Goal: Task Accomplishment & Management: Manage account settings

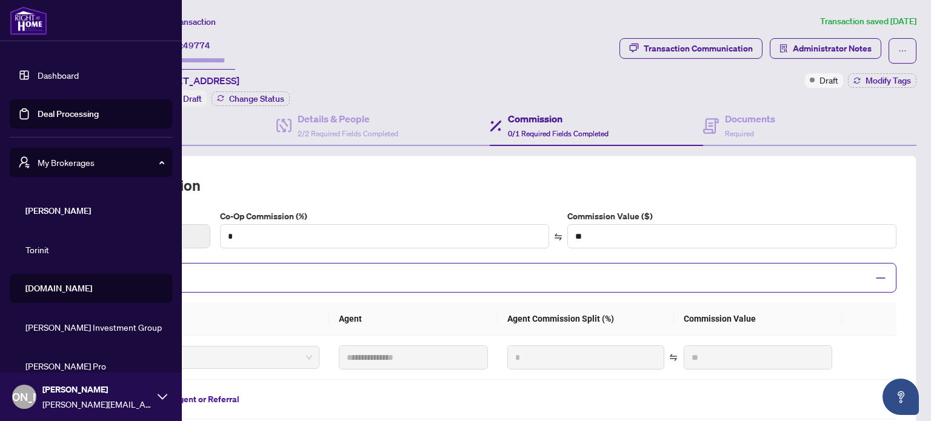
click at [79, 70] on link "Dashboard" at bounding box center [58, 75] width 41 height 11
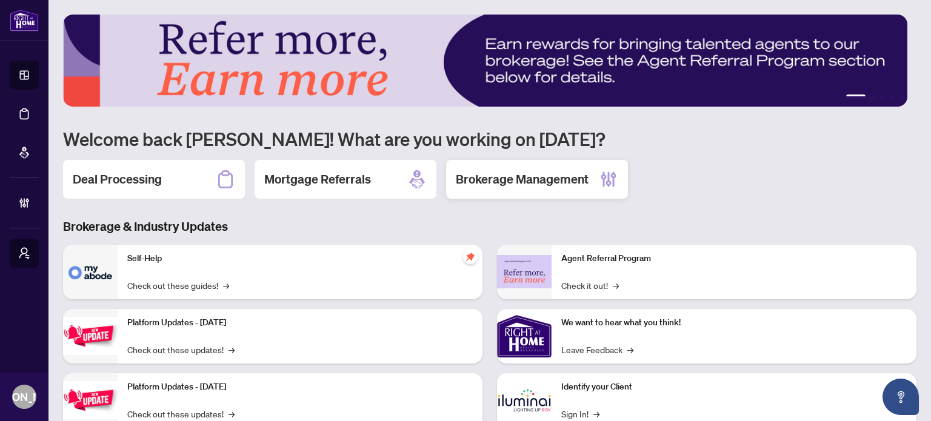
click at [532, 179] on h2 "Brokerage Management" at bounding box center [522, 179] width 133 height 17
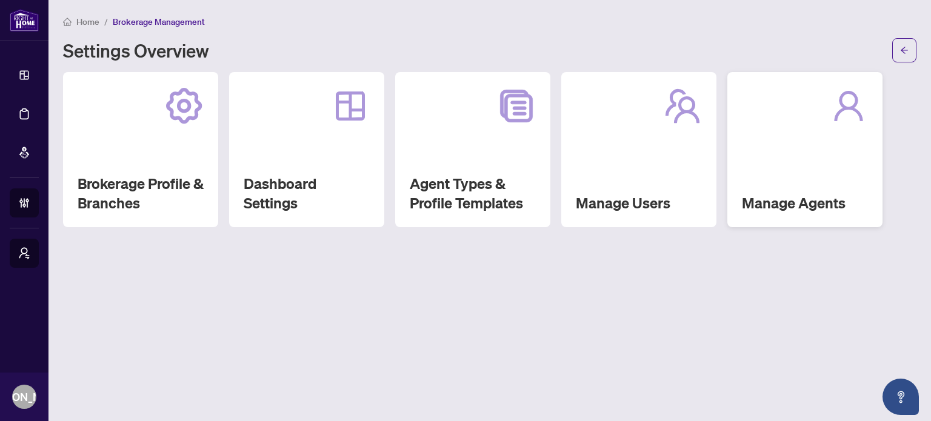
click at [768, 164] on div "Manage Agents" at bounding box center [804, 149] width 155 height 155
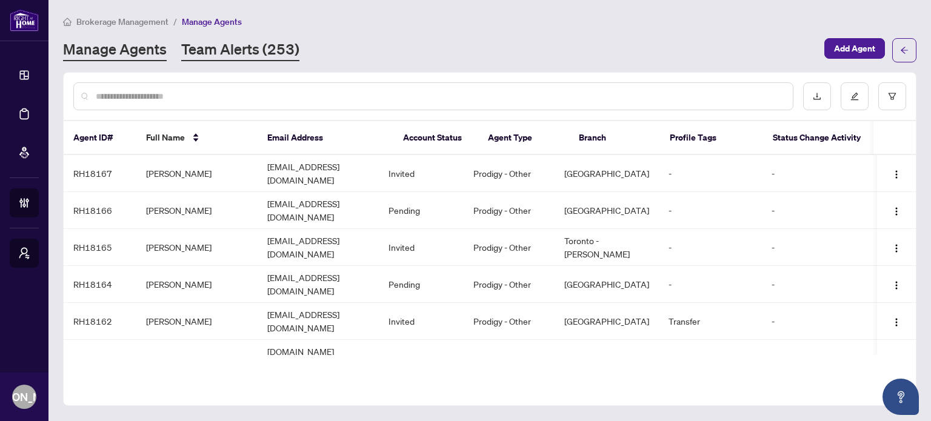
click at [262, 50] on link "Team Alerts (253)" at bounding box center [240, 50] width 118 height 22
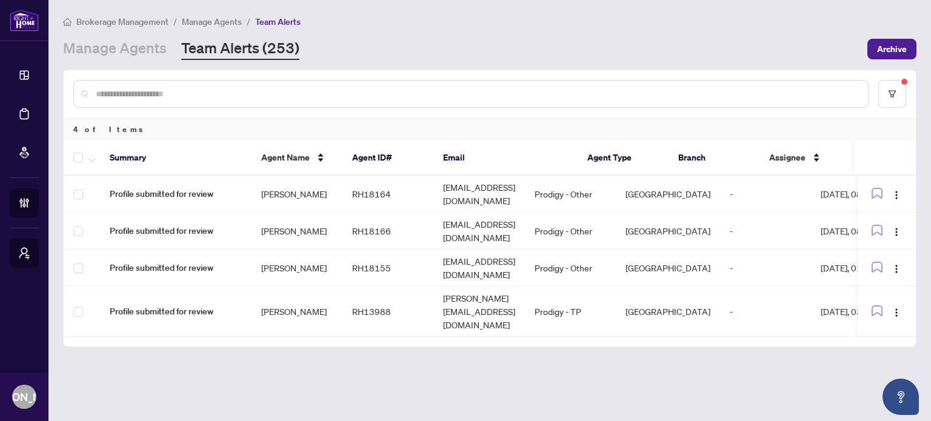
click at [577, 362] on main "Brokerage Management / Manage Agents / Team Alerts Manage Agents Team Alerts (2…" at bounding box center [489, 210] width 882 height 421
click at [525, 184] on td "[EMAIL_ADDRESS][DOMAIN_NAME]" at bounding box center [478, 194] width 91 height 37
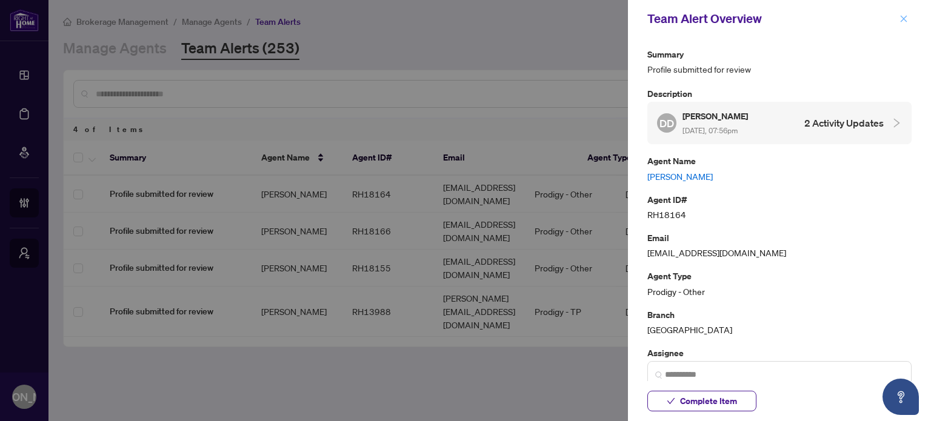
click at [897, 17] on button "button" at bounding box center [904, 19] width 16 height 15
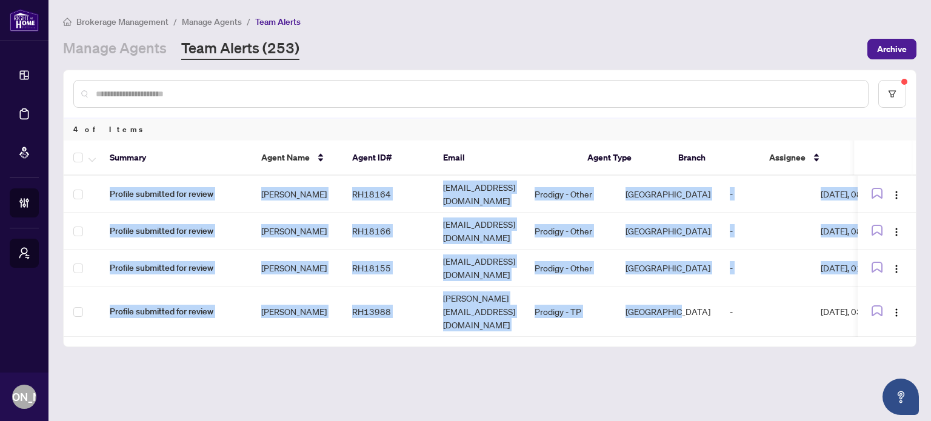
drag, startPoint x: 724, startPoint y: 319, endPoint x: 827, endPoint y: 341, distance: 105.2
click at [827, 341] on main "Brokerage Management / Manage Agents / Team Alerts Manage Agents Team Alerts (2…" at bounding box center [489, 210] width 882 height 421
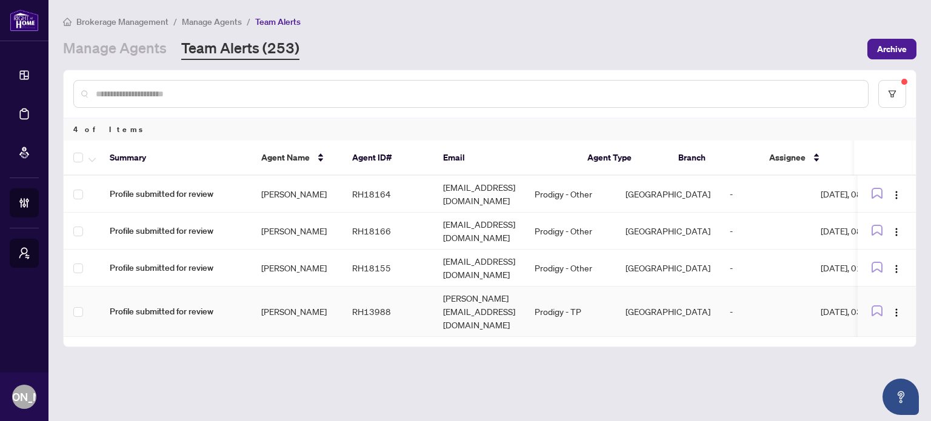
click at [700, 313] on td "[GEOGRAPHIC_DATA]" at bounding box center [668, 312] width 104 height 50
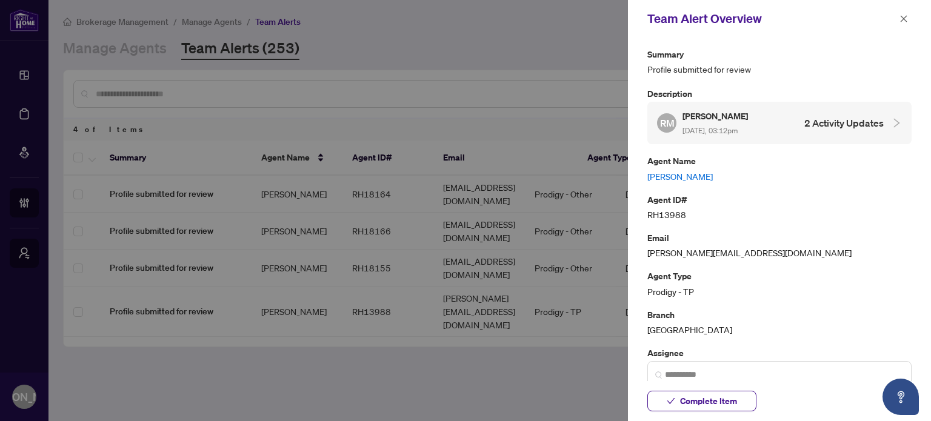
click at [713, 174] on link "[PERSON_NAME]" at bounding box center [779, 176] width 264 height 13
click at [902, 19] on icon "close" at bounding box center [903, 19] width 8 height 8
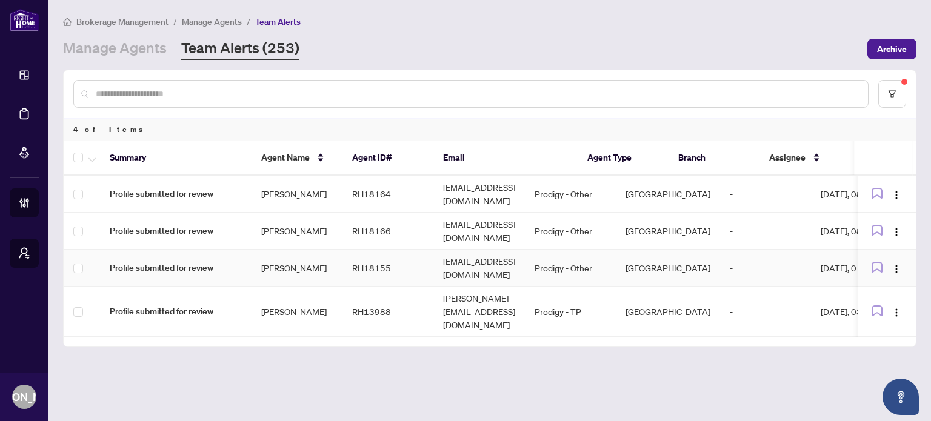
click at [312, 264] on td "[PERSON_NAME]" at bounding box center [296, 268] width 91 height 37
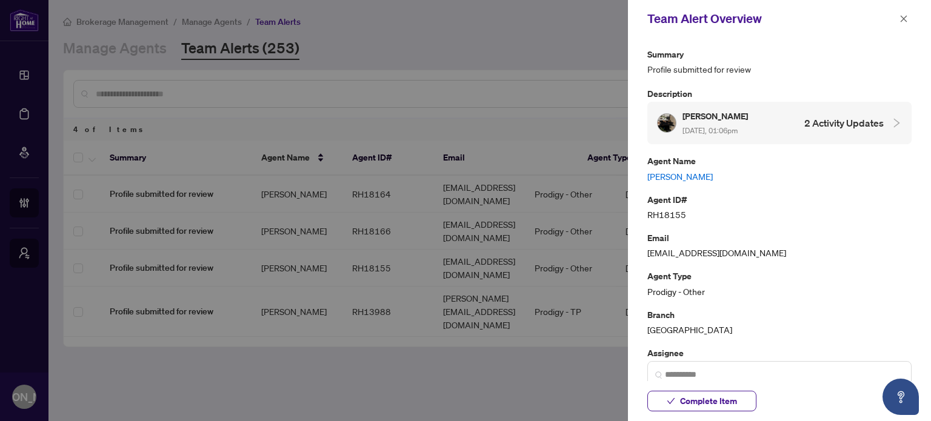
click at [666, 172] on link "[PERSON_NAME]" at bounding box center [779, 176] width 264 height 13
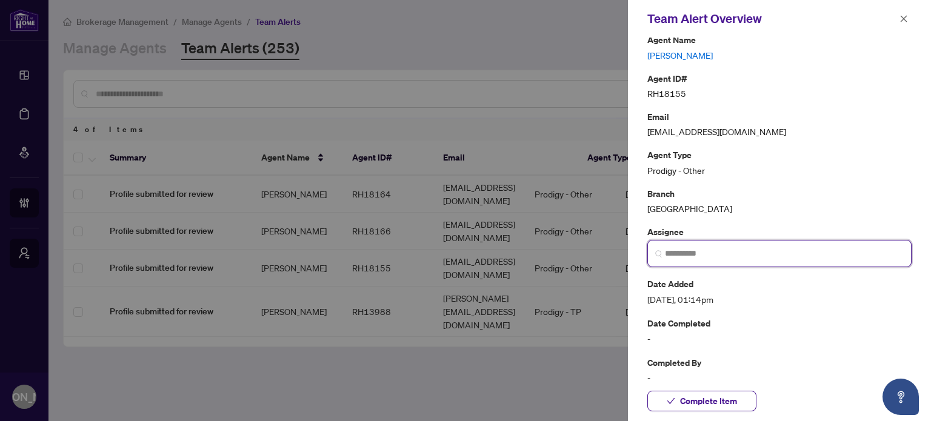
click at [700, 251] on input "search" at bounding box center [784, 253] width 239 height 13
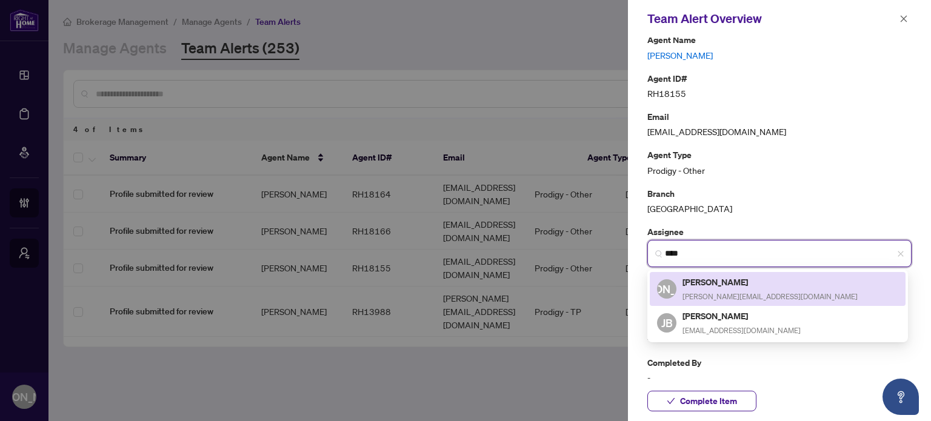
click at [681, 278] on div "[PERSON_NAME] Andrada [EMAIL_ADDRESS][DOMAIN_NAME]" at bounding box center [757, 289] width 201 height 28
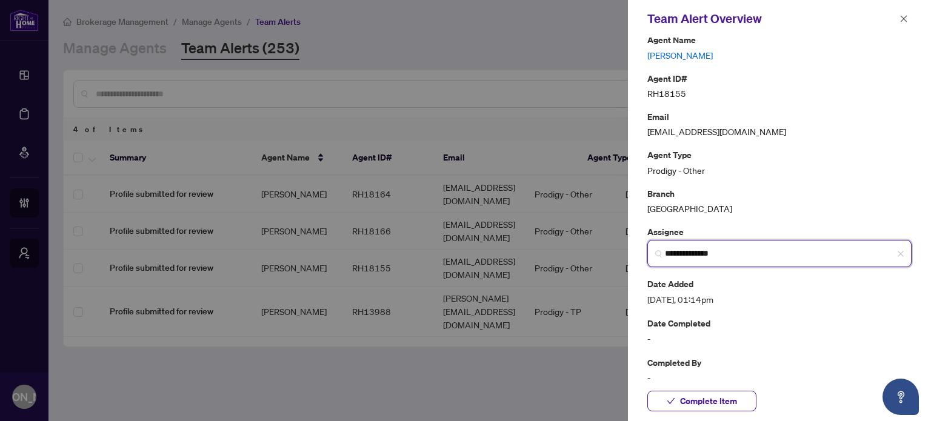
type input "**********"
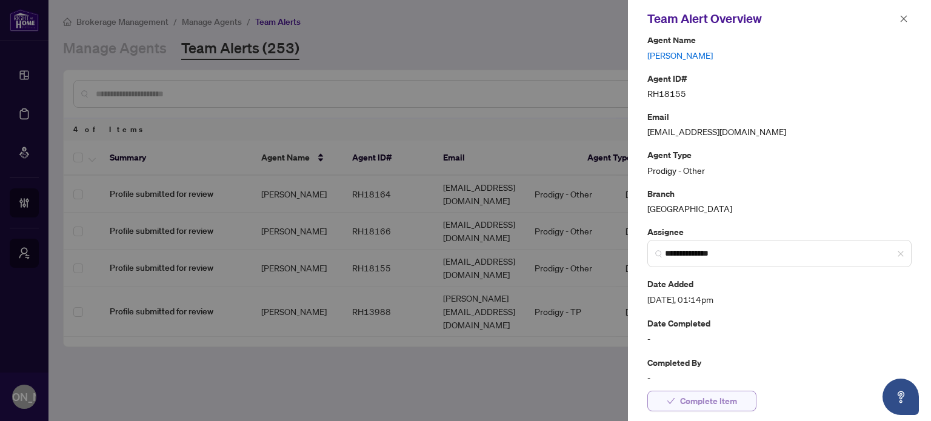
click at [716, 411] on span "Complete Item" at bounding box center [708, 400] width 57 height 19
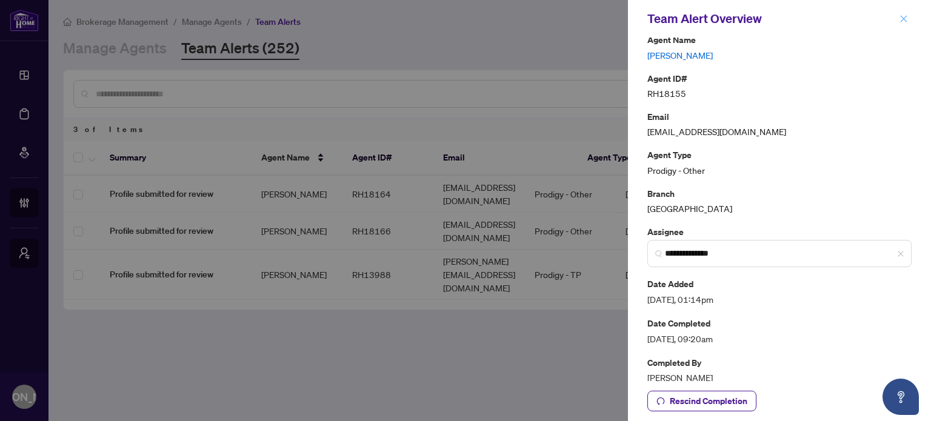
click at [907, 15] on icon "close" at bounding box center [903, 19] width 8 height 8
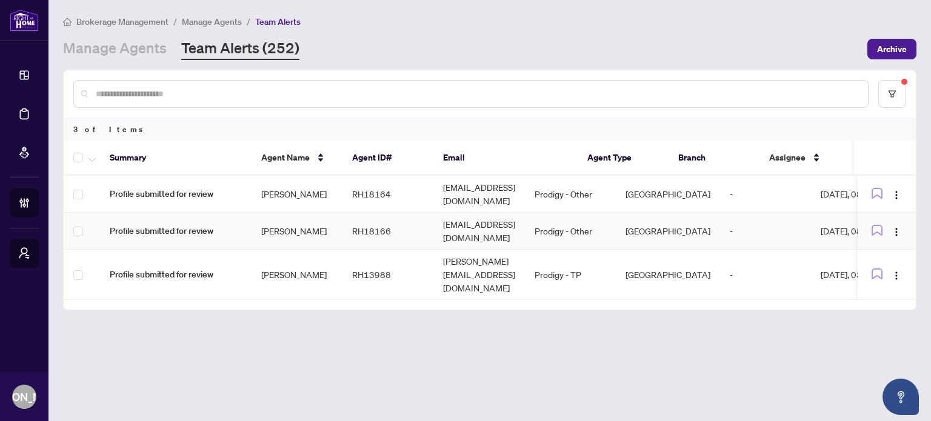
click at [410, 224] on td "RH18166" at bounding box center [387, 231] width 91 height 37
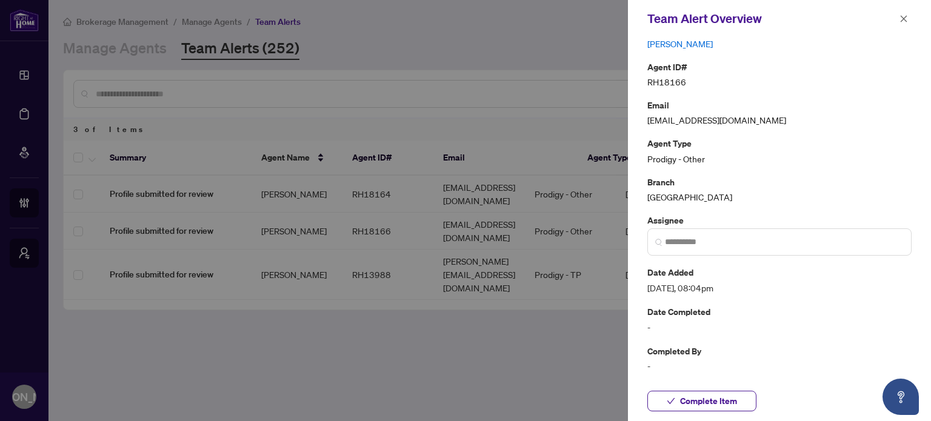
scroll to position [0, 0]
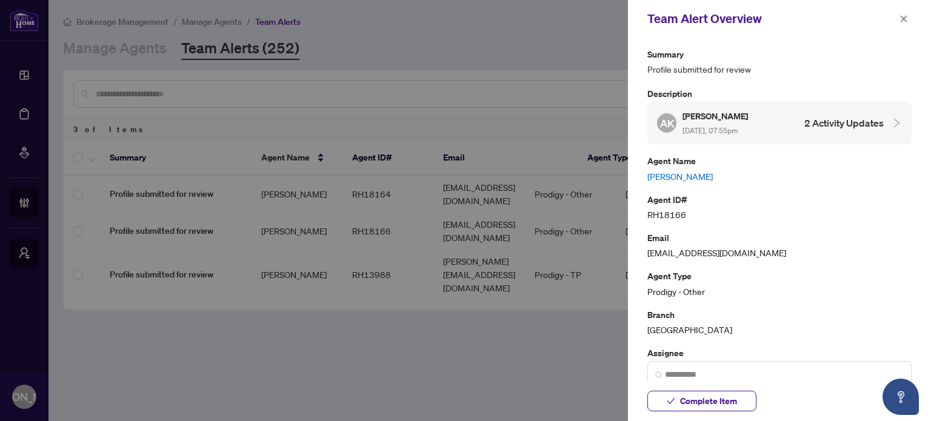
click at [676, 175] on link "[PERSON_NAME]" at bounding box center [779, 176] width 264 height 13
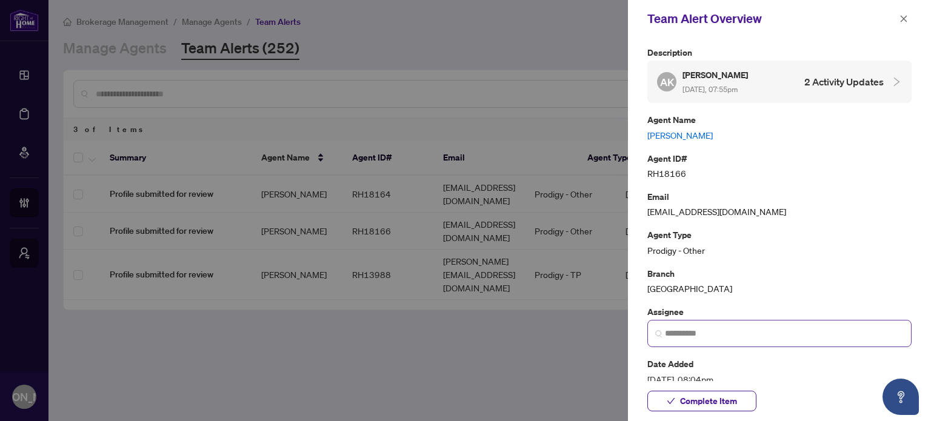
scroll to position [61, 0]
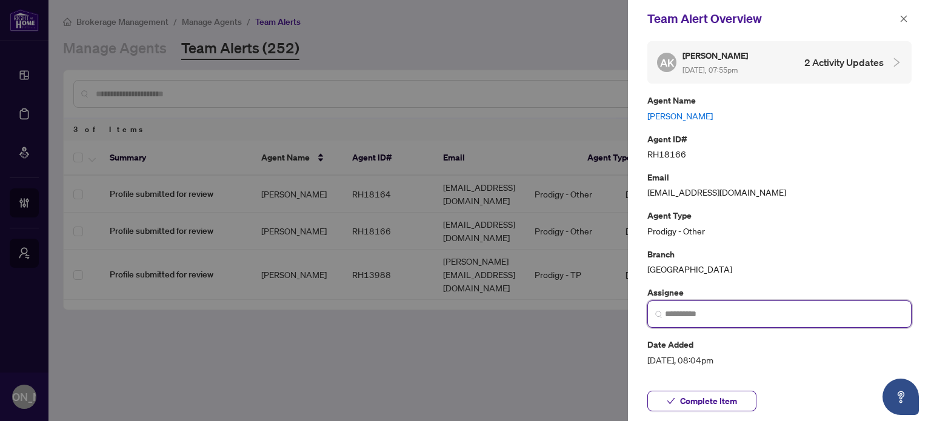
click at [727, 312] on input "search" at bounding box center [784, 314] width 239 height 13
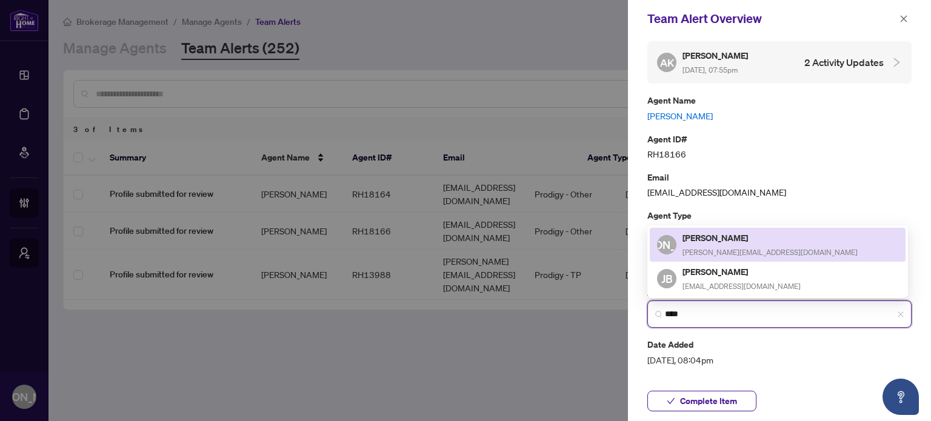
click at [744, 245] on div "[PERSON_NAME] [PERSON_NAME][EMAIL_ADDRESS][DOMAIN_NAME]" at bounding box center [769, 245] width 175 height 28
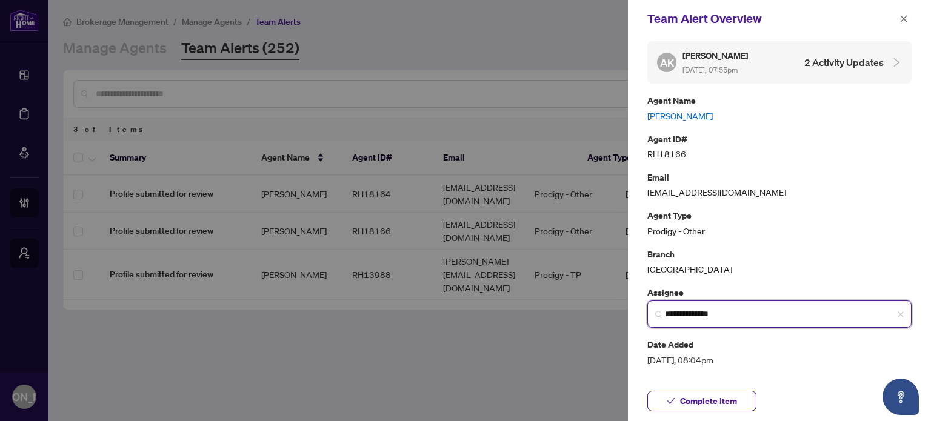
type input "**********"
click at [747, 313] on input "**********" at bounding box center [784, 314] width 239 height 13
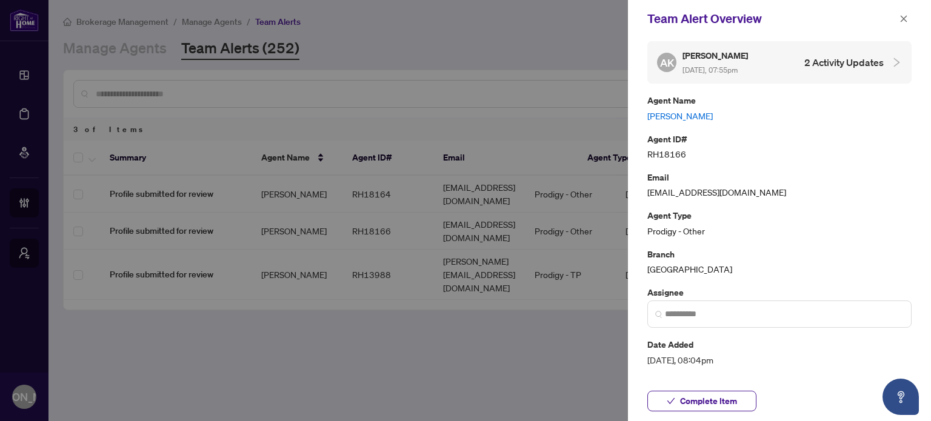
click at [561, 351] on div at bounding box center [465, 210] width 931 height 421
click at [899, 18] on icon "close" at bounding box center [903, 19] width 8 height 8
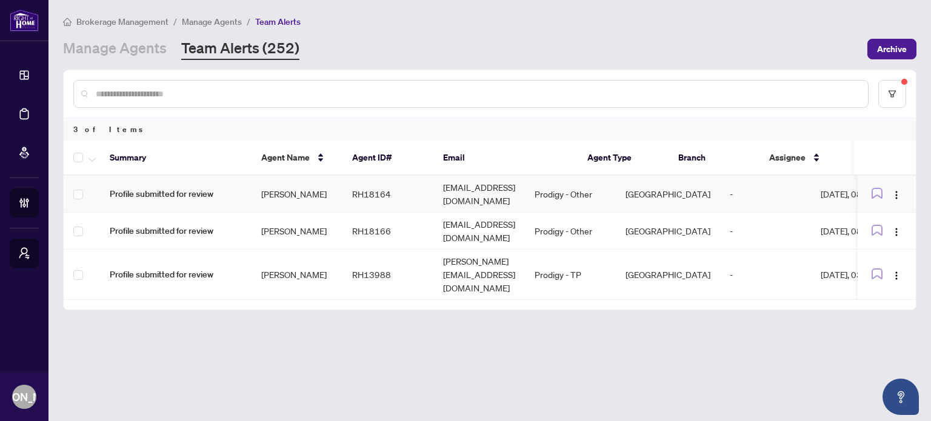
click at [405, 199] on td "RH18164" at bounding box center [387, 194] width 91 height 37
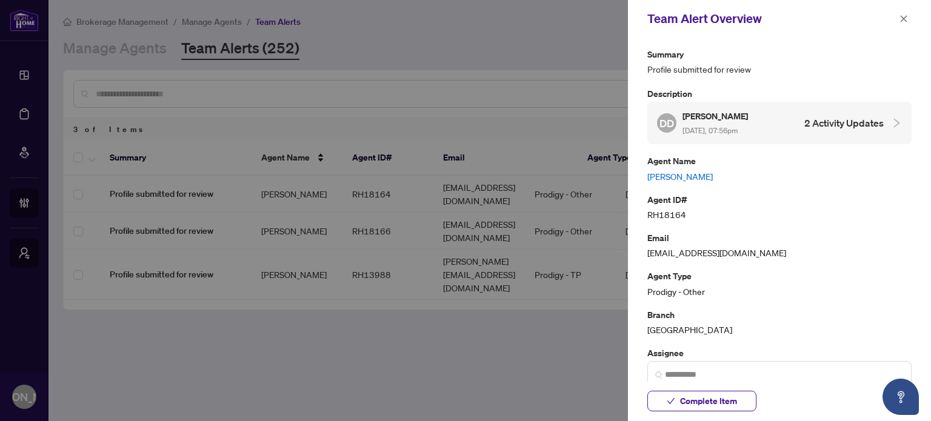
click at [681, 173] on link "[PERSON_NAME]" at bounding box center [779, 176] width 264 height 13
click at [905, 16] on icon "close" at bounding box center [903, 19] width 8 height 8
